Goal: Navigation & Orientation: Find specific page/section

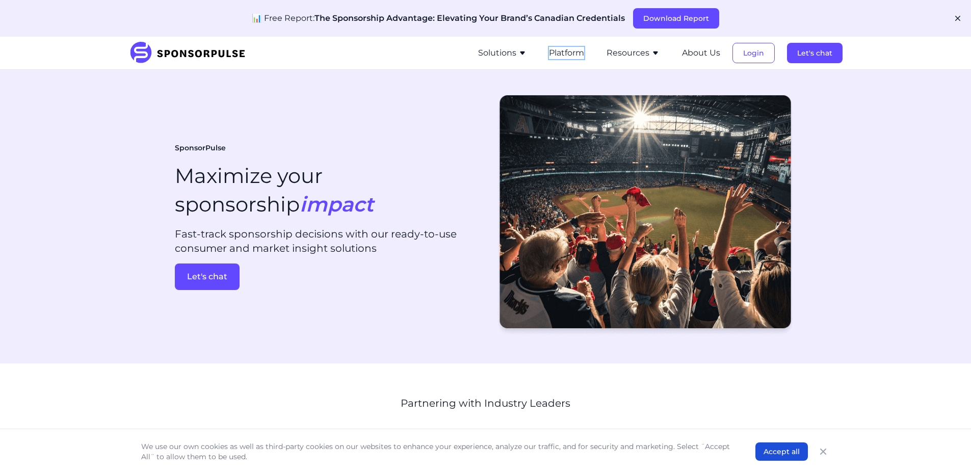
click at [569, 54] on button "Platform" at bounding box center [566, 53] width 35 height 12
click at [631, 57] on button "Resources" at bounding box center [633, 53] width 53 height 12
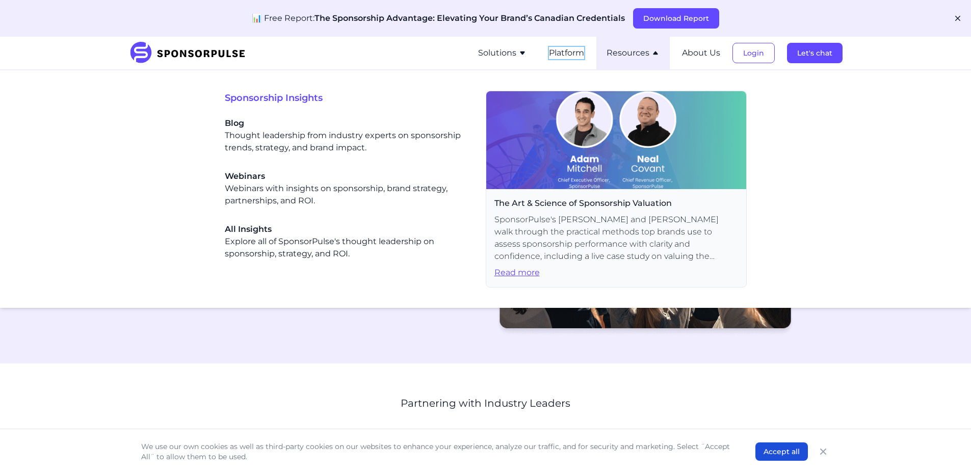
click at [559, 54] on button "Platform" at bounding box center [566, 53] width 35 height 12
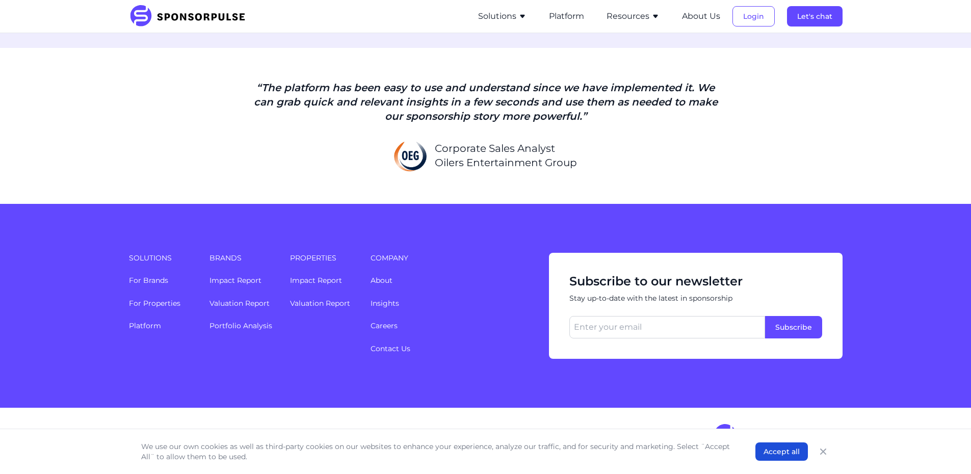
scroll to position [2475, 0]
